Goal: Navigation & Orientation: Find specific page/section

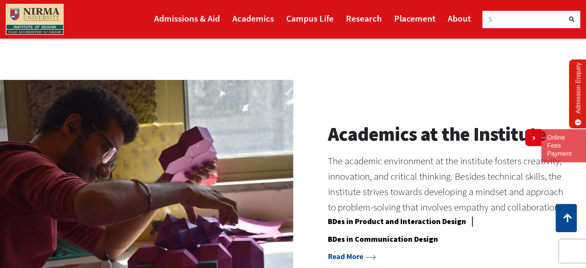
scroll to position [583, 0]
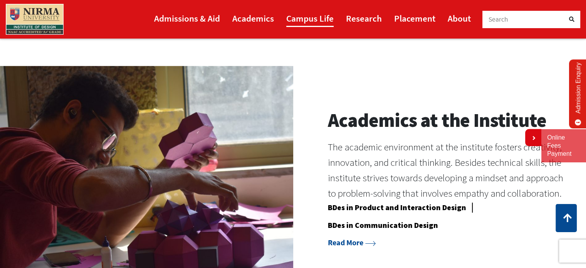
click at [304, 18] on link "Campus Life" at bounding box center [309, 18] width 47 height 17
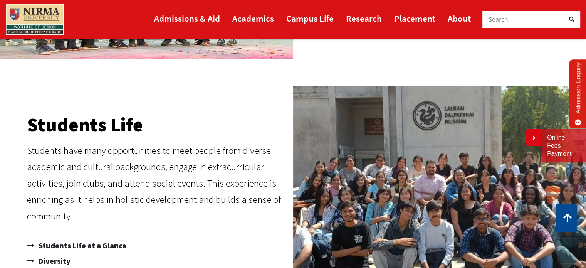
scroll to position [270, 0]
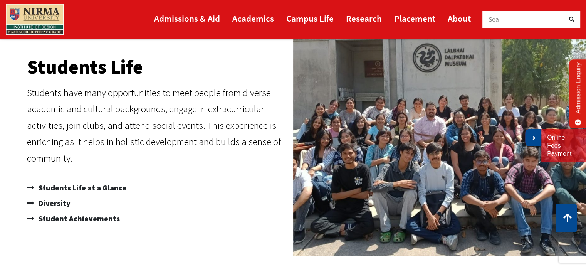
click at [529, 140] on link at bounding box center [533, 137] width 16 height 17
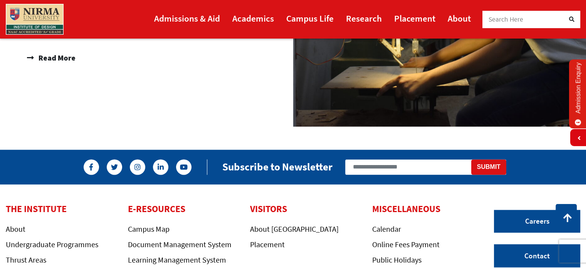
scroll to position [1118, 0]
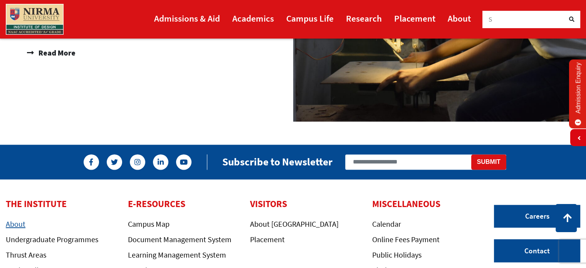
click at [13, 225] on link "About" at bounding box center [16, 224] width 20 height 10
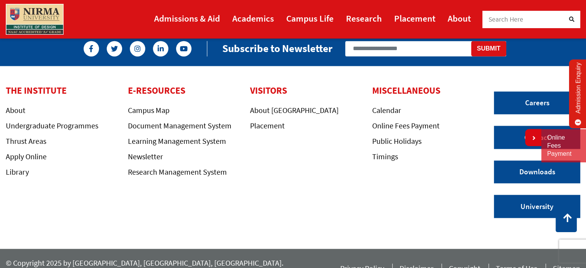
scroll to position [1141, 0]
